Goal: Task Accomplishment & Management: Complete application form

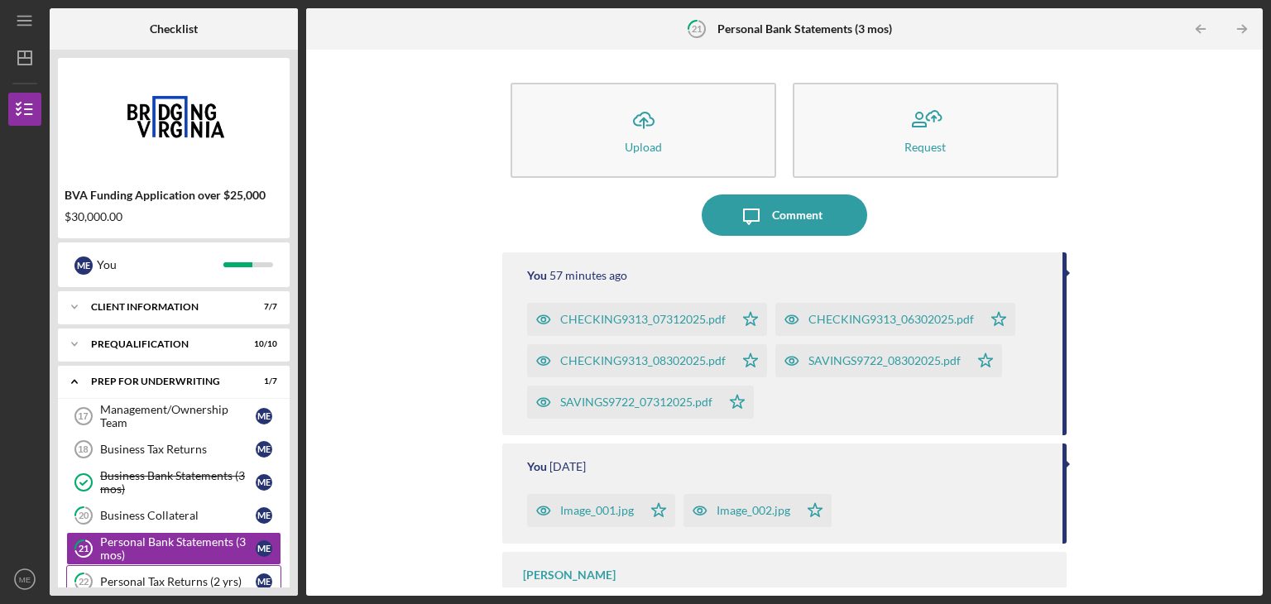
click at [199, 576] on div "Personal Tax Returns (2 yrs)" at bounding box center [178, 581] width 156 height 13
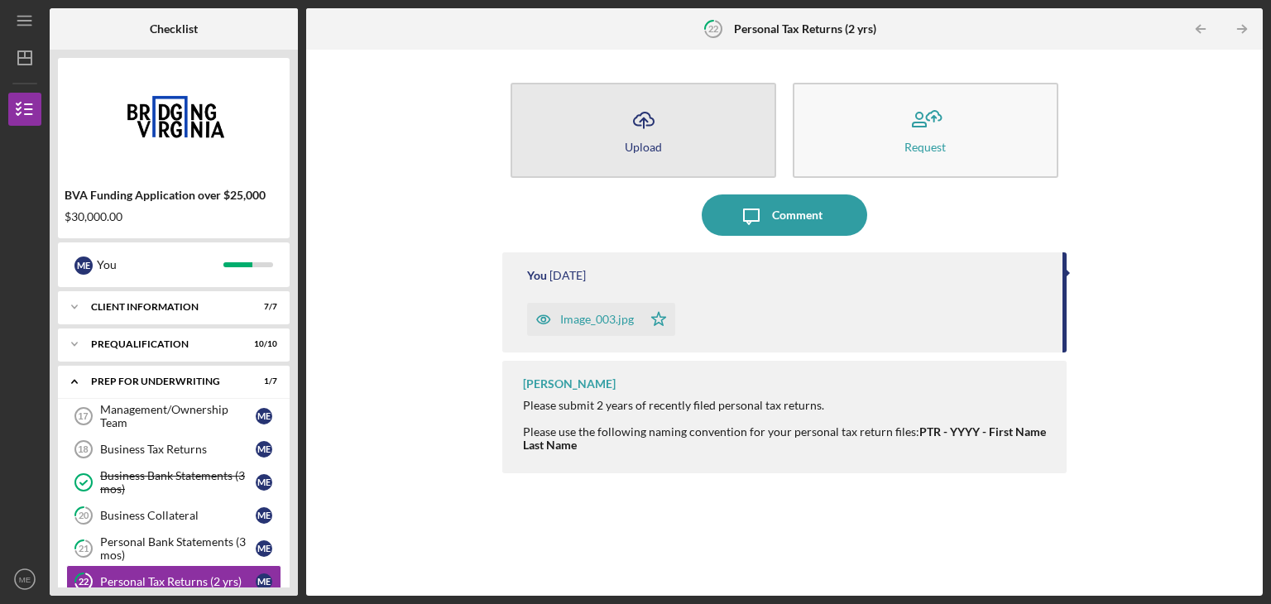
click at [620, 136] on button "Icon/Upload Upload" at bounding box center [643, 130] width 266 height 95
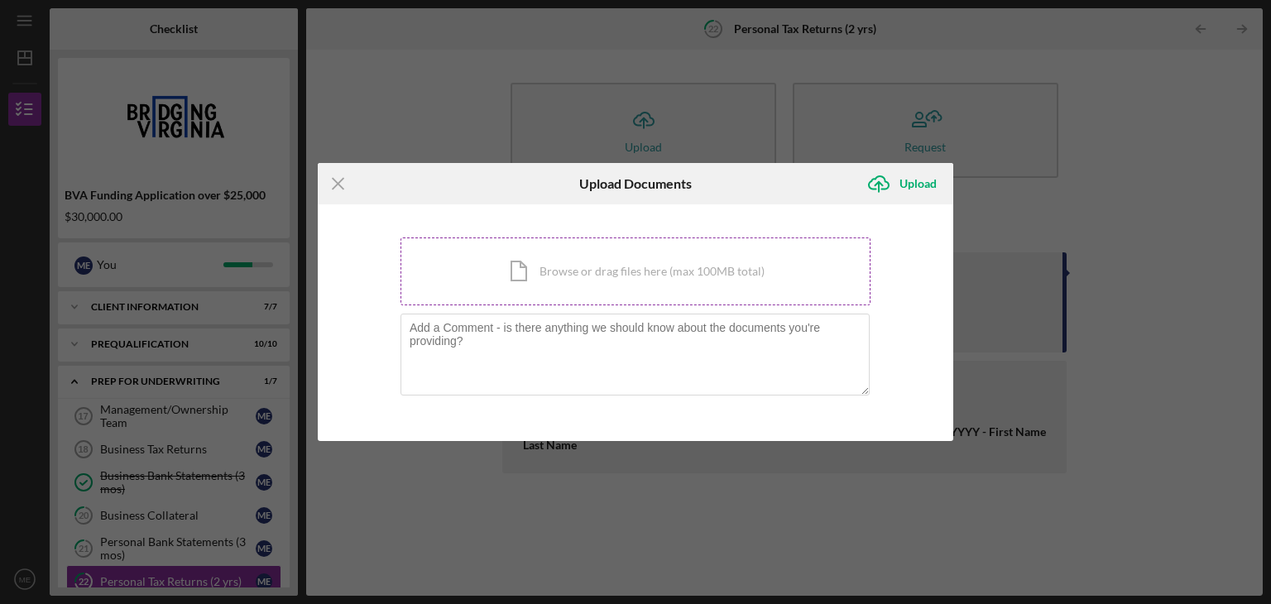
click at [609, 263] on div "Icon/Document Browse or drag files here (max 100MB total) Tap to choose files o…" at bounding box center [635, 271] width 470 height 68
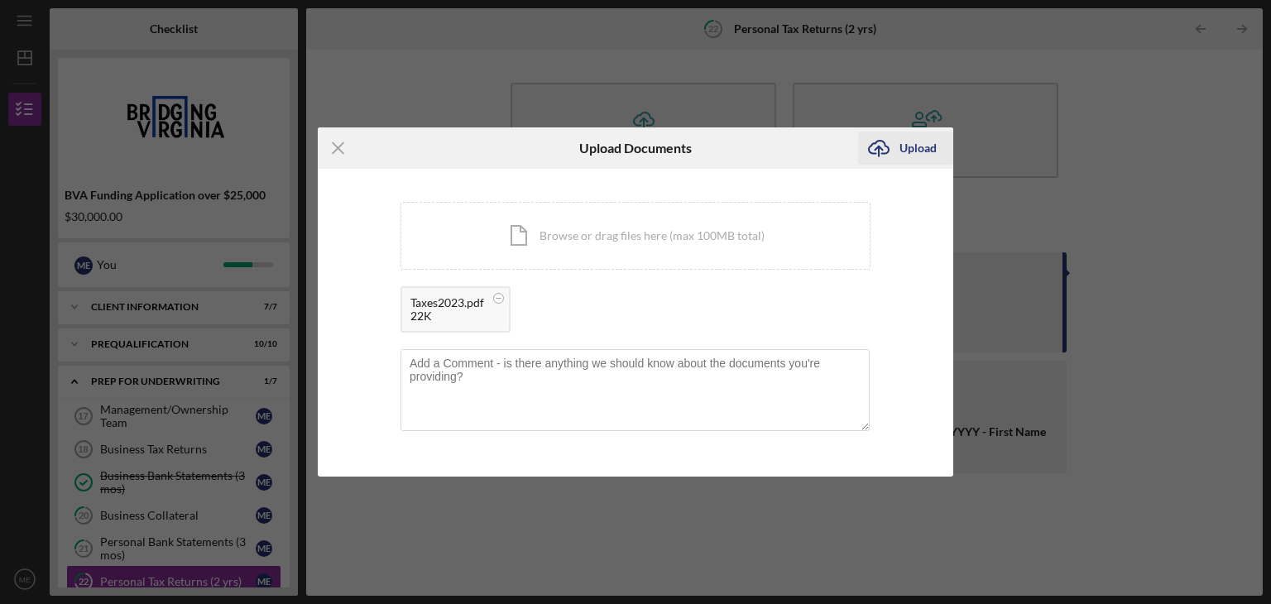
click at [917, 149] on div "Upload" at bounding box center [917, 148] width 37 height 33
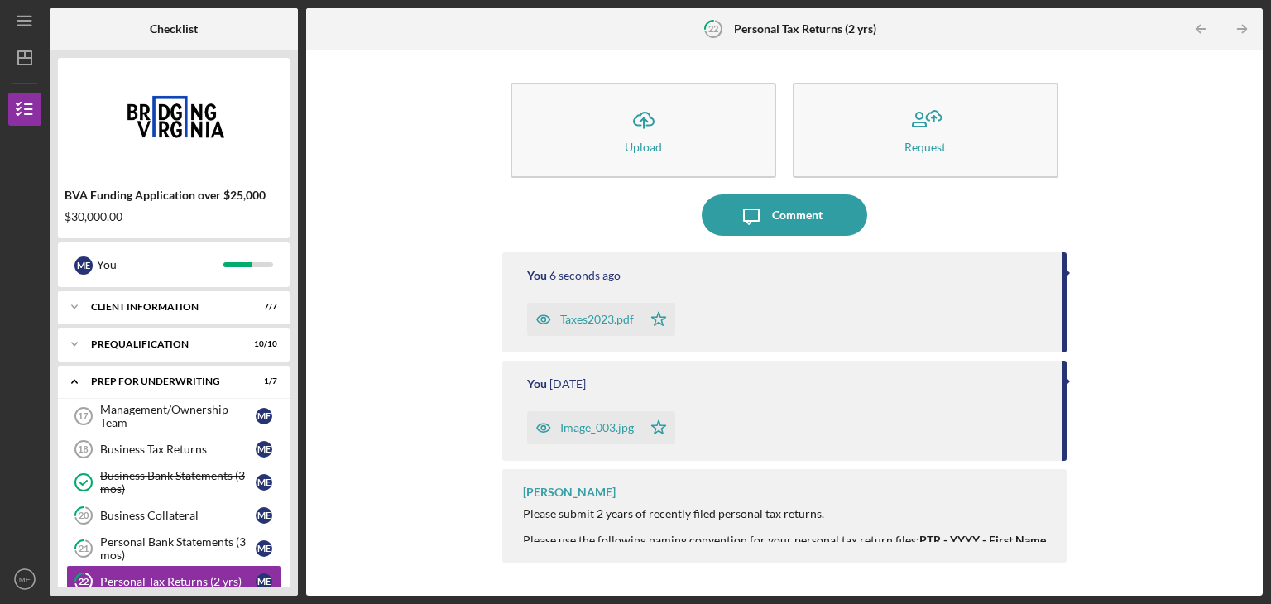
click at [296, 226] on div "BVA Funding Application over $25,000 $30,000.00 M E You Icon/Expander Client In…" at bounding box center [174, 323] width 248 height 546
click at [291, 240] on div "BVA Funding Application over $25,000 $30,000.00 M E You Icon/Expander Client In…" at bounding box center [174, 323] width 248 height 546
drag, startPoint x: 293, startPoint y: 460, endPoint x: 279, endPoint y: 520, distance: 62.0
click at [279, 520] on div "BVA Funding Application over $25,000 $30,000.00 M E You Icon/Expander Client In…" at bounding box center [174, 323] width 248 height 546
click at [299, 472] on div "Checklist BVA Funding Application over $25,000 $30,000.00 M E You Icon/Expander…" at bounding box center [656, 301] width 1213 height 587
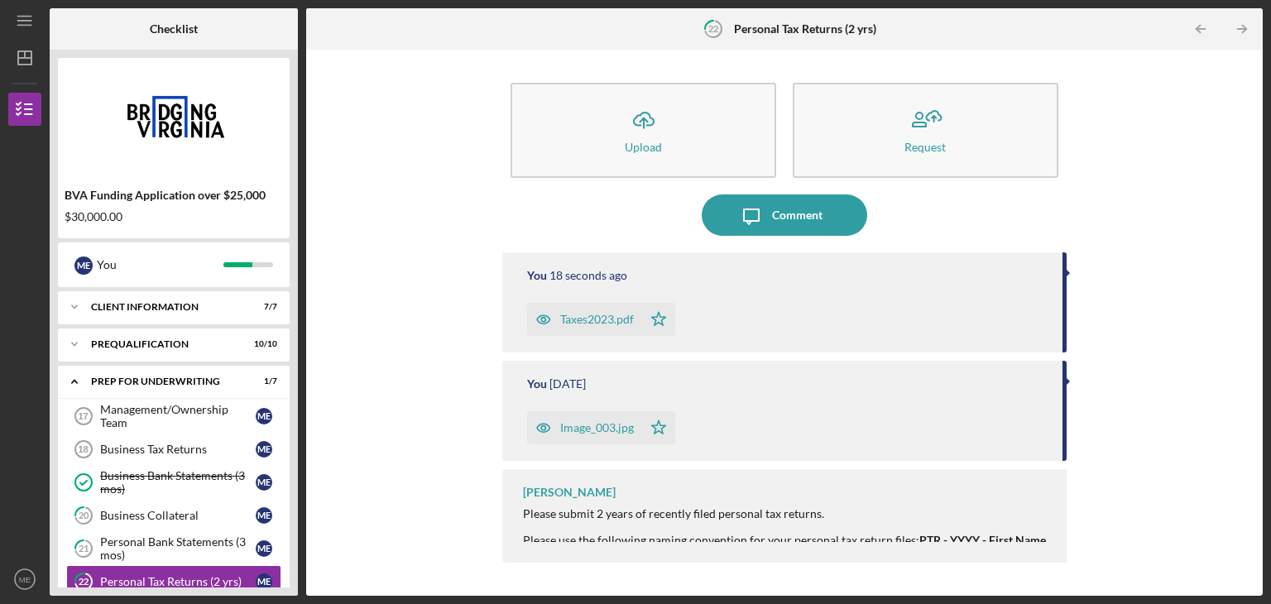
drag, startPoint x: 57, startPoint y: 408, endPoint x: 45, endPoint y: 463, distance: 56.8
click at [45, 463] on div "Icon/Menu 22 Personal Tax Returns (2 yrs) Checklist BVA Funding Application ove…" at bounding box center [635, 298] width 1254 height 596
click at [56, 461] on div "BVA Funding Application over $25,000 $30,000.00 M E You Icon/Expander Client In…" at bounding box center [174, 323] width 248 height 546
click at [292, 166] on div "BVA Funding Application over $25,000 $30,000.00 M E You Icon/Expander Client In…" at bounding box center [174, 323] width 248 height 546
click at [1237, 31] on icon "Icon/Table Pagination Arrow" at bounding box center [1241, 29] width 37 height 37
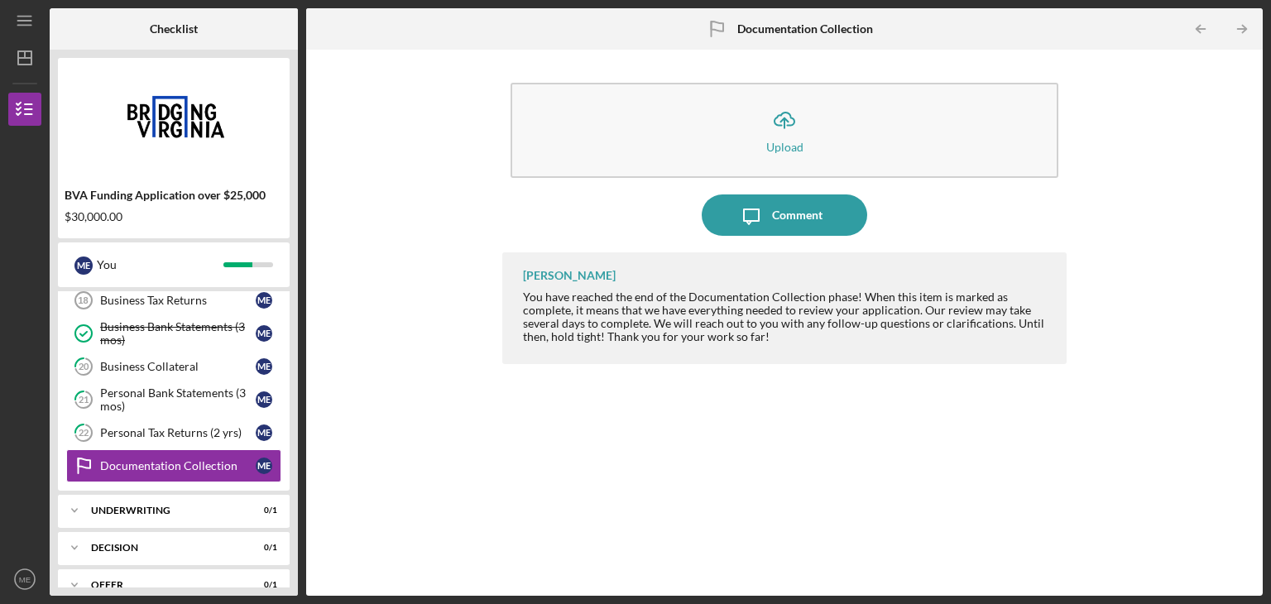
scroll to position [173, 0]
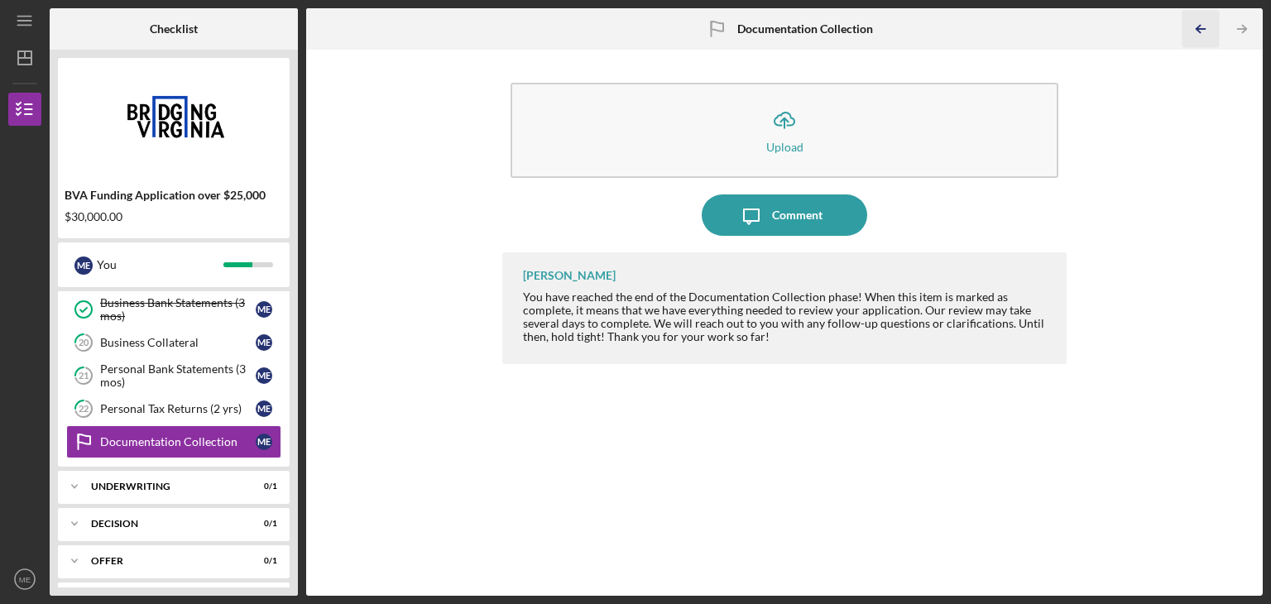
click at [1193, 32] on icon "Icon/Table Pagination Arrow" at bounding box center [1199, 29] width 37 height 37
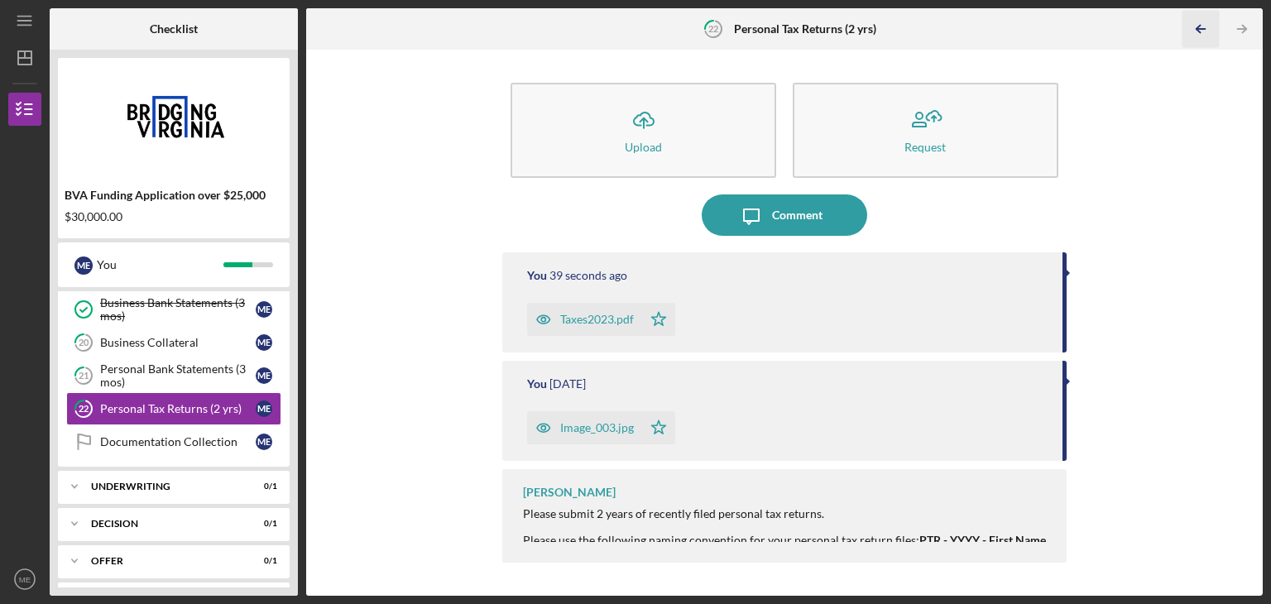
click at [1193, 32] on icon "Icon/Table Pagination Arrow" at bounding box center [1199, 29] width 37 height 37
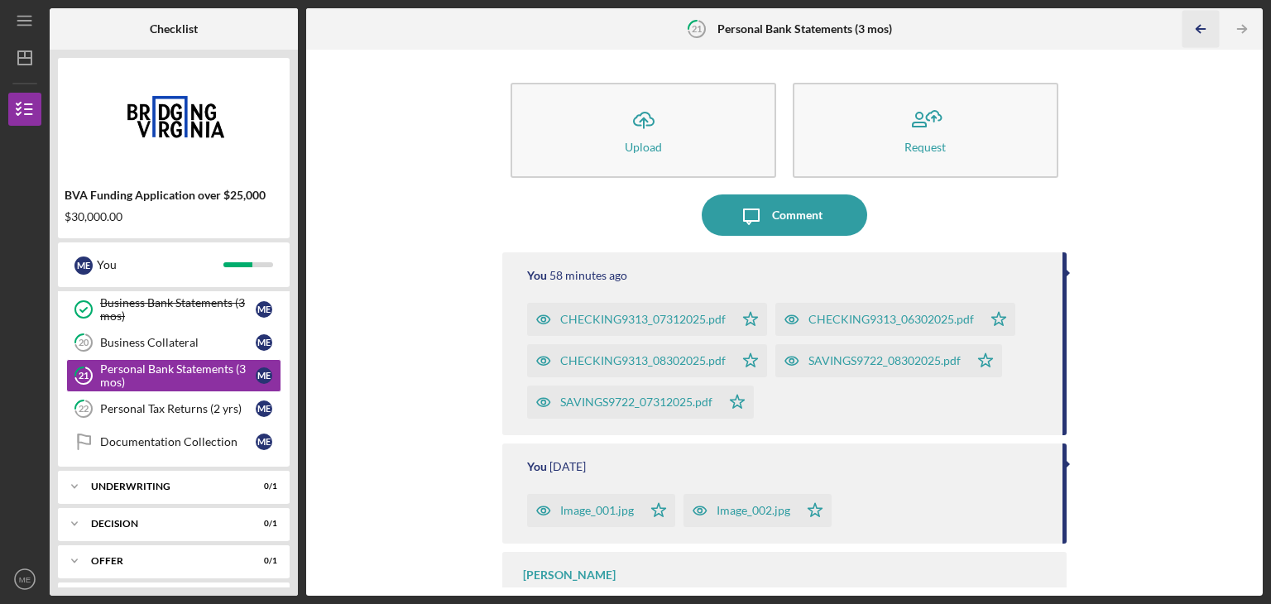
click at [1193, 32] on icon "Icon/Table Pagination Arrow" at bounding box center [1199, 29] width 37 height 37
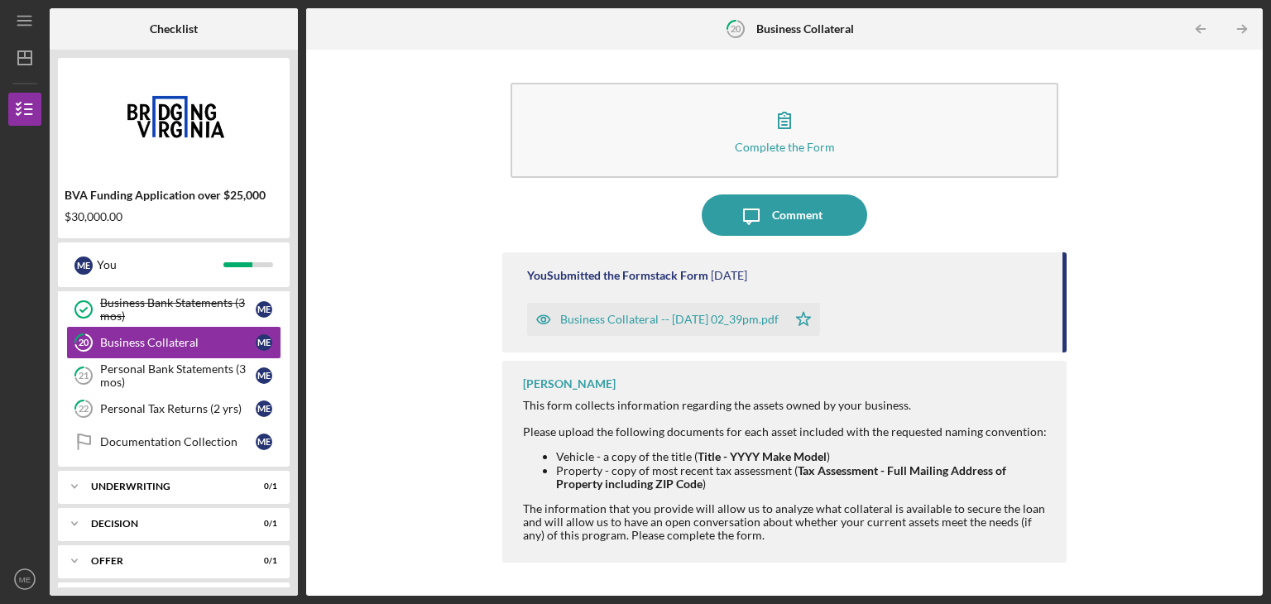
click at [708, 315] on div "Business Collateral -- [DATE] 02_39pm.pdf" at bounding box center [669, 319] width 218 height 13
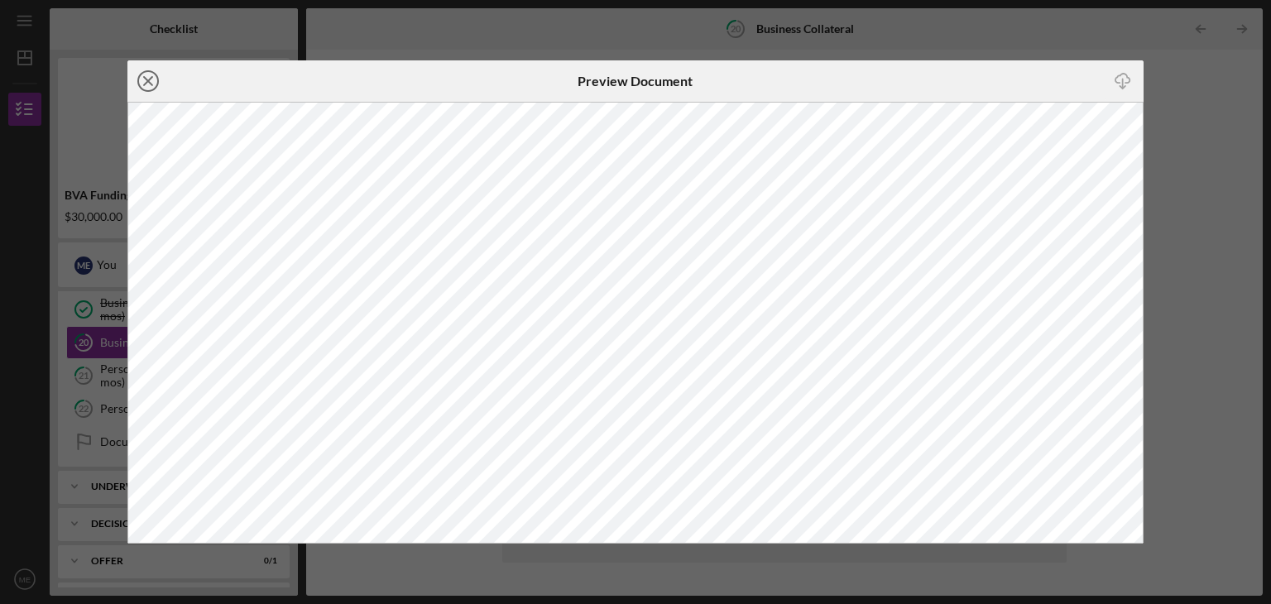
click at [149, 77] on icon "Icon/Close" at bounding box center [147, 80] width 41 height 41
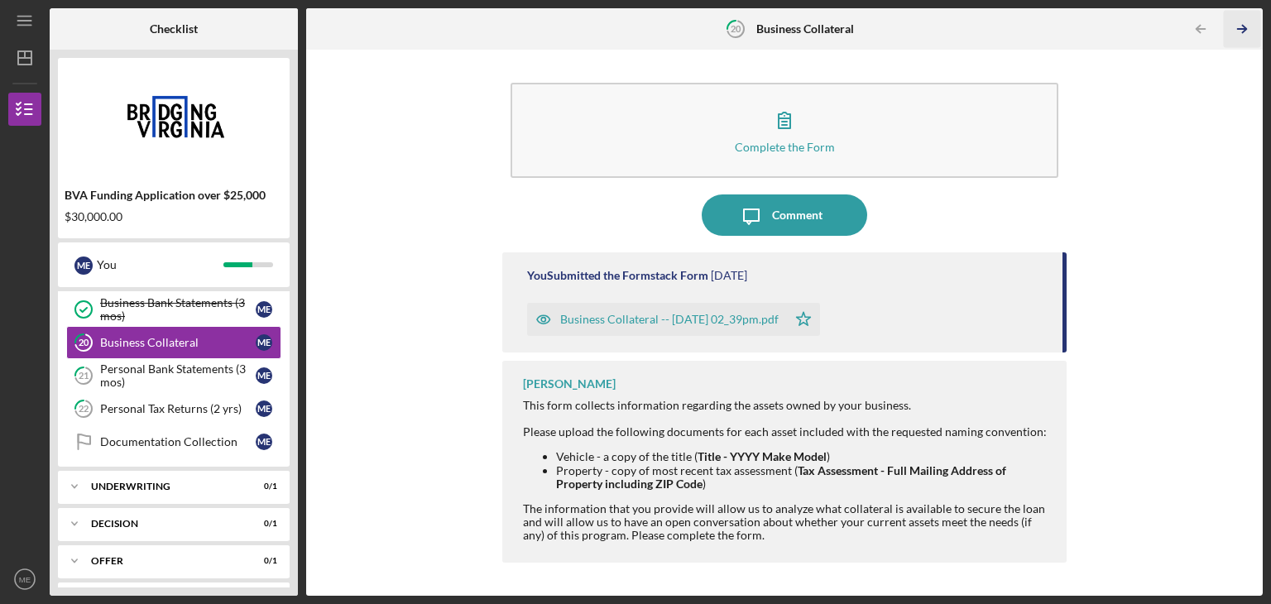
click at [1243, 26] on polyline "button" at bounding box center [1244, 29] width 4 height 7
